Goal: Find specific page/section: Find specific page/section

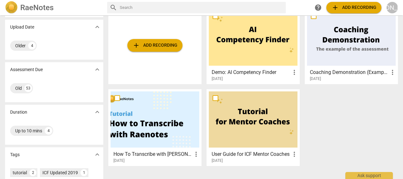
scroll to position [46, 0]
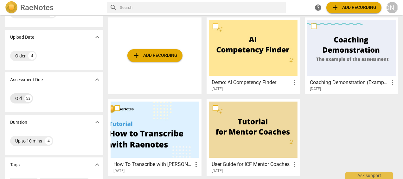
click at [20, 98] on div "Old" at bounding box center [18, 98] width 7 height 6
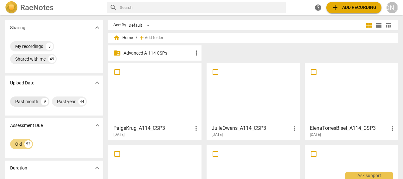
click at [18, 101] on div "Past month" at bounding box center [26, 101] width 23 height 6
click at [23, 46] on div "My recordings" at bounding box center [29, 46] width 28 height 6
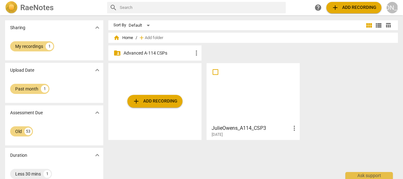
click at [126, 51] on p "Advanced A-114 CSPs" at bounding box center [158, 53] width 69 height 7
